Goal: Transaction & Acquisition: Obtain resource

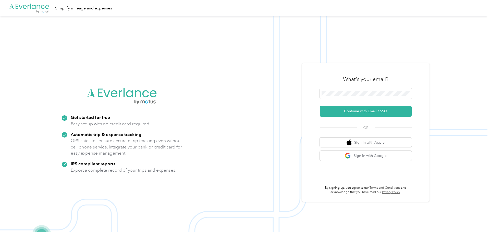
click at [439, 50] on img at bounding box center [243, 132] width 487 height 232
click at [380, 113] on button "Continue with Email / SSO" at bounding box center [366, 111] width 92 height 11
click at [393, 110] on button "Continue with Email / SSO" at bounding box center [366, 111] width 92 height 11
click at [369, 156] on button "Sign in with Google" at bounding box center [366, 156] width 92 height 10
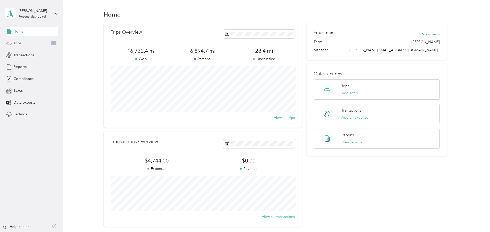
click at [37, 41] on div "Trips 3" at bounding box center [32, 43] width 54 height 9
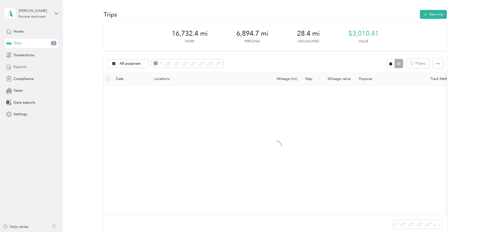
click at [39, 68] on div "Reports" at bounding box center [32, 66] width 54 height 9
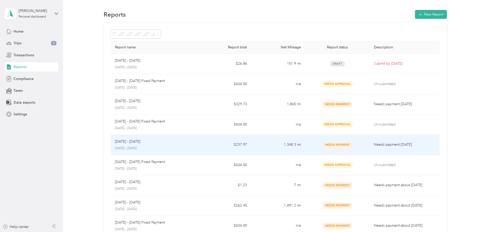
click at [170, 144] on div "[DATE] - [DATE]" at bounding box center [154, 142] width 78 height 6
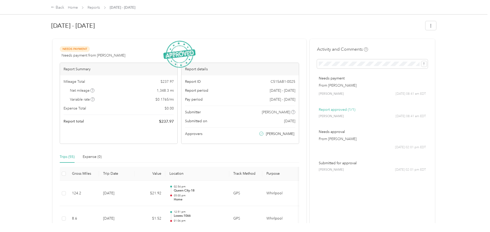
click at [468, 55] on div "Back Home Reports [DATE] - [DATE] [DATE] - [DATE] Needs Payment Needs payment f…" at bounding box center [243, 116] width 487 height 232
click at [432, 28] on button "button" at bounding box center [430, 25] width 11 height 9
click at [421, 44] on span "Download" at bounding box center [418, 44] width 17 height 5
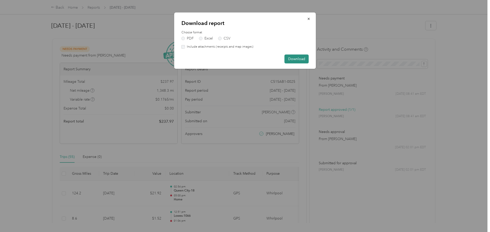
click at [293, 59] on button "Download" at bounding box center [296, 59] width 24 height 9
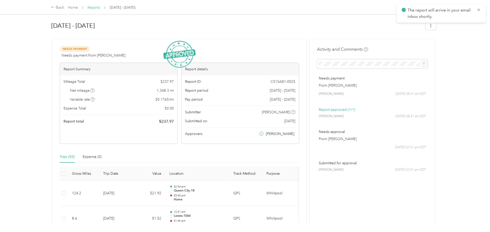
click at [91, 5] on link "Reports" at bounding box center [93, 7] width 12 height 4
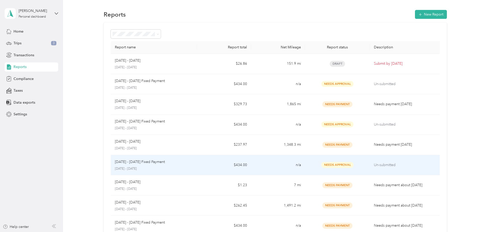
click at [189, 167] on p "[DATE] - [DATE]" at bounding box center [154, 169] width 78 height 5
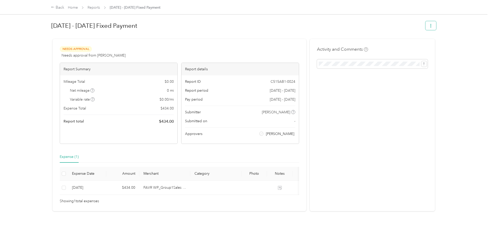
click at [432, 24] on icon "button" at bounding box center [431, 26] width 4 height 4
click at [419, 44] on span "Download" at bounding box center [418, 44] width 17 height 5
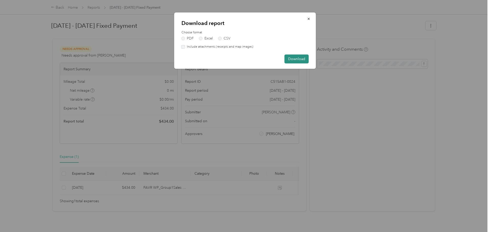
click at [302, 57] on button "Download" at bounding box center [296, 59] width 24 height 9
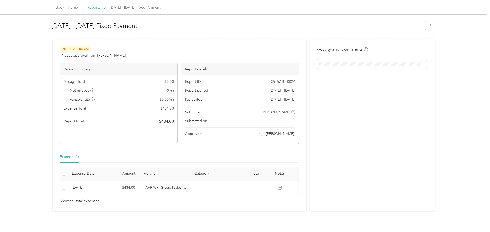
click at [94, 8] on link "Reports" at bounding box center [93, 7] width 12 height 4
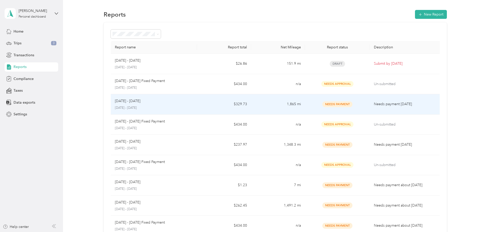
click at [207, 102] on td "$329.73" at bounding box center [224, 104] width 54 height 20
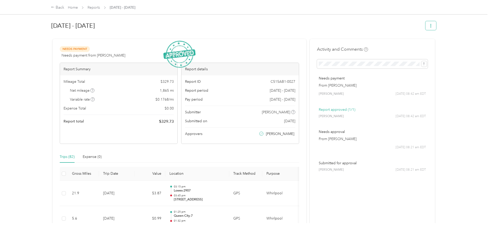
click at [431, 28] on button "button" at bounding box center [430, 25] width 11 height 9
click at [419, 45] on span "Download" at bounding box center [418, 44] width 17 height 5
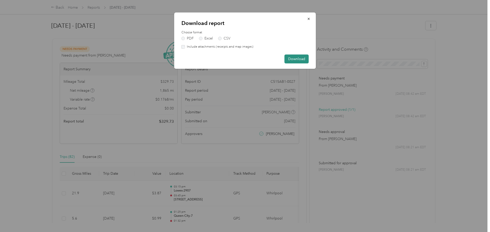
click at [298, 56] on button "Download" at bounding box center [296, 59] width 24 height 9
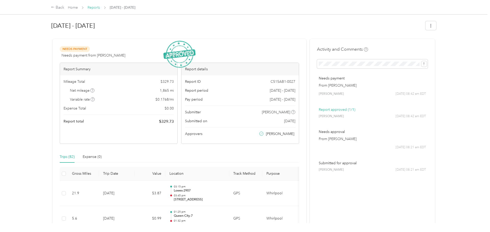
click at [93, 8] on link "Reports" at bounding box center [93, 7] width 12 height 4
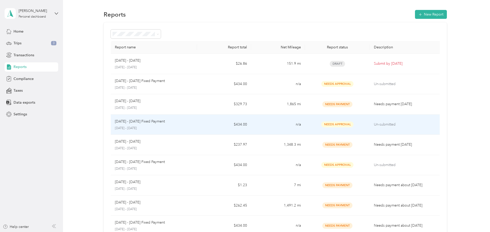
click at [399, 129] on td "Un-submitted" at bounding box center [406, 125] width 72 height 20
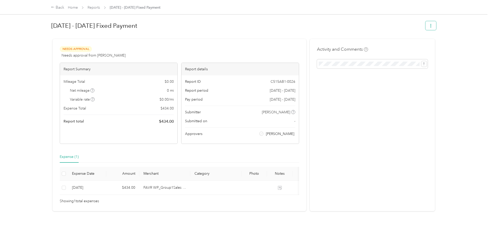
click at [430, 23] on button "button" at bounding box center [430, 25] width 11 height 9
click at [421, 43] on span "Download" at bounding box center [418, 44] width 17 height 5
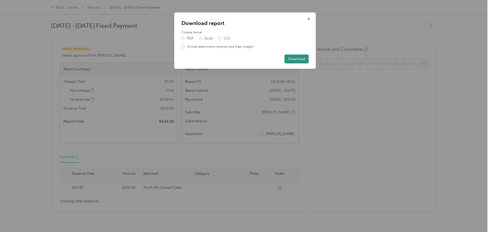
click at [297, 59] on button "Download" at bounding box center [296, 59] width 24 height 9
